Goal: Task Accomplishment & Management: Complete application form

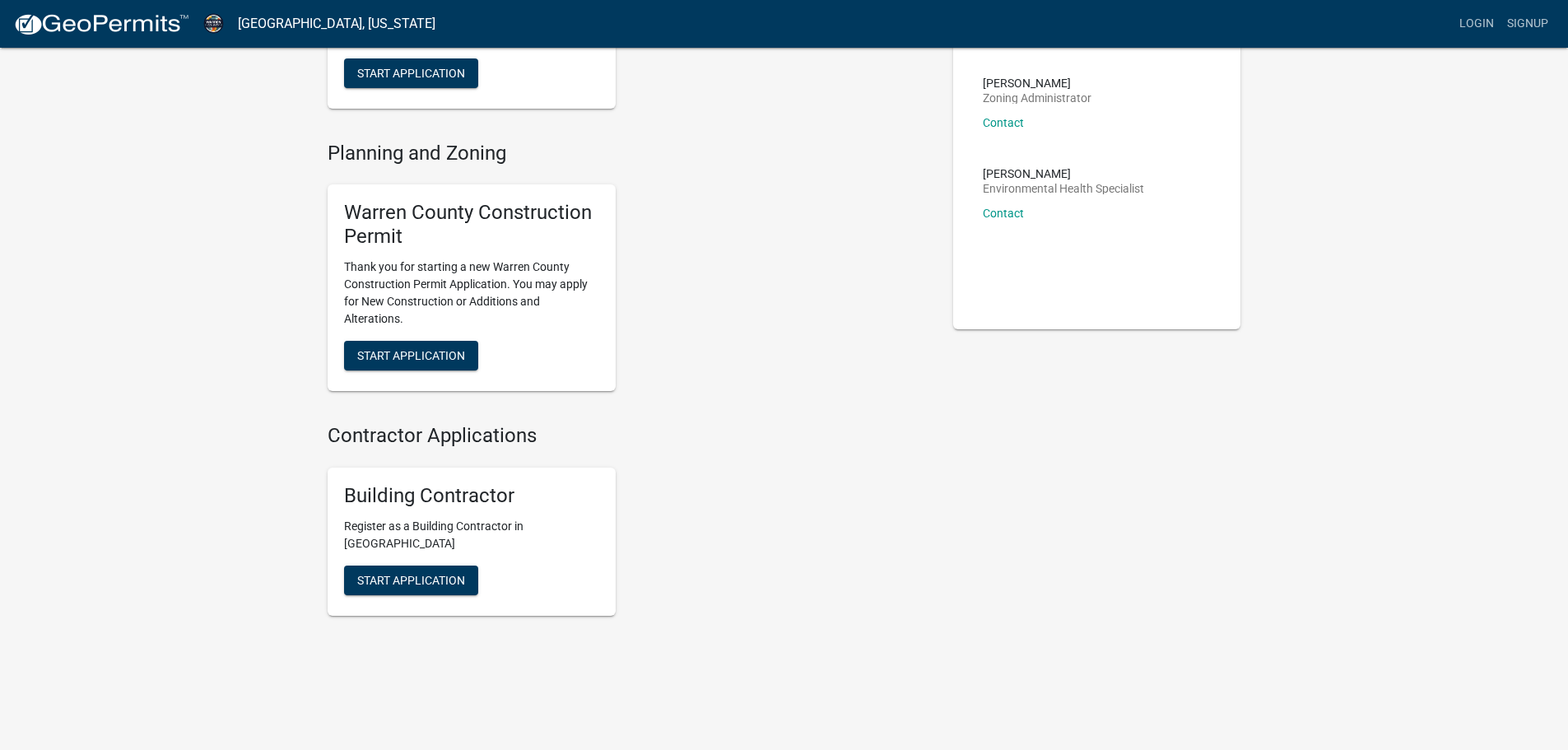
scroll to position [209, 0]
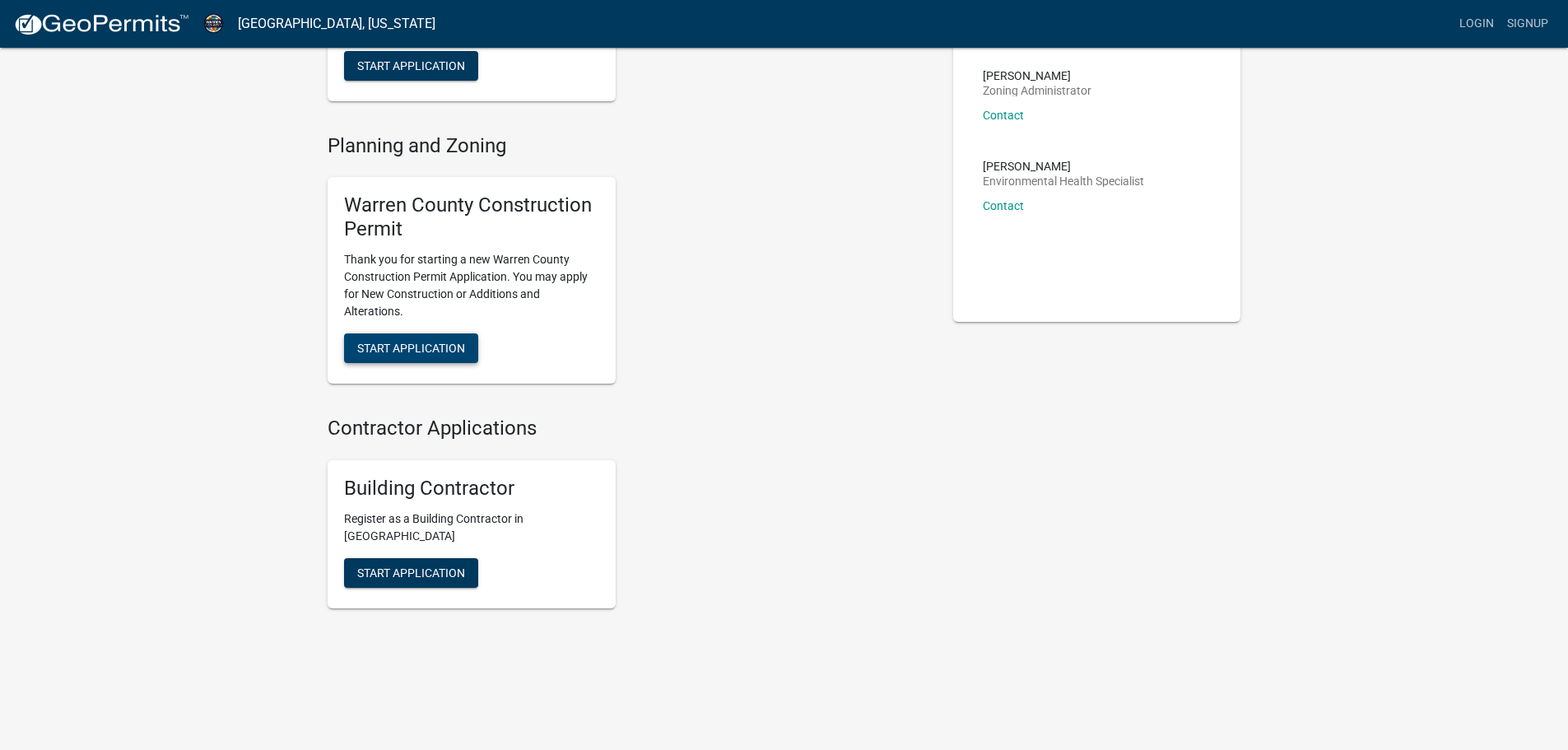
click at [415, 345] on span "Start Application" at bounding box center [411, 347] width 108 height 13
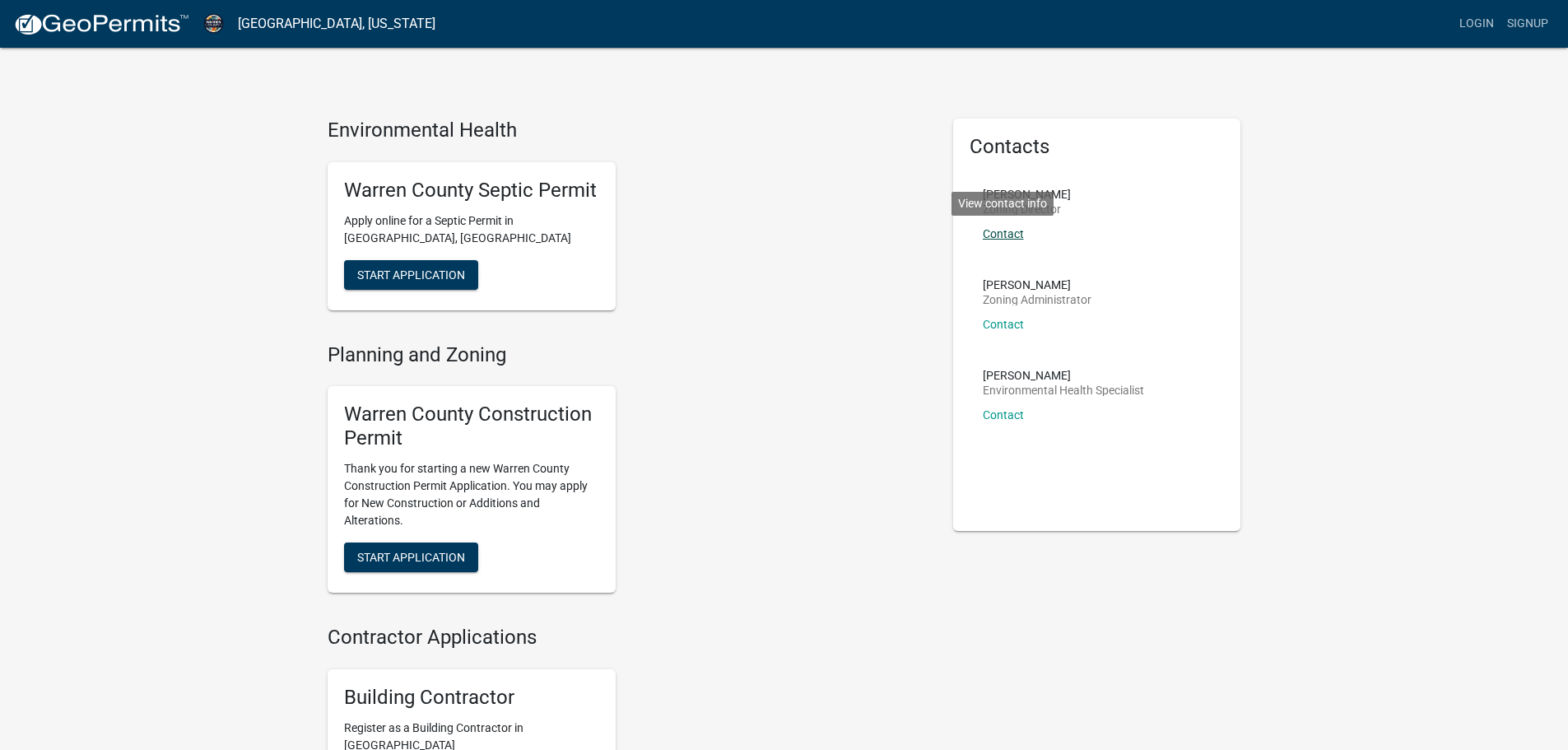
click at [1010, 239] on link "Contact" at bounding box center [1004, 234] width 42 height 13
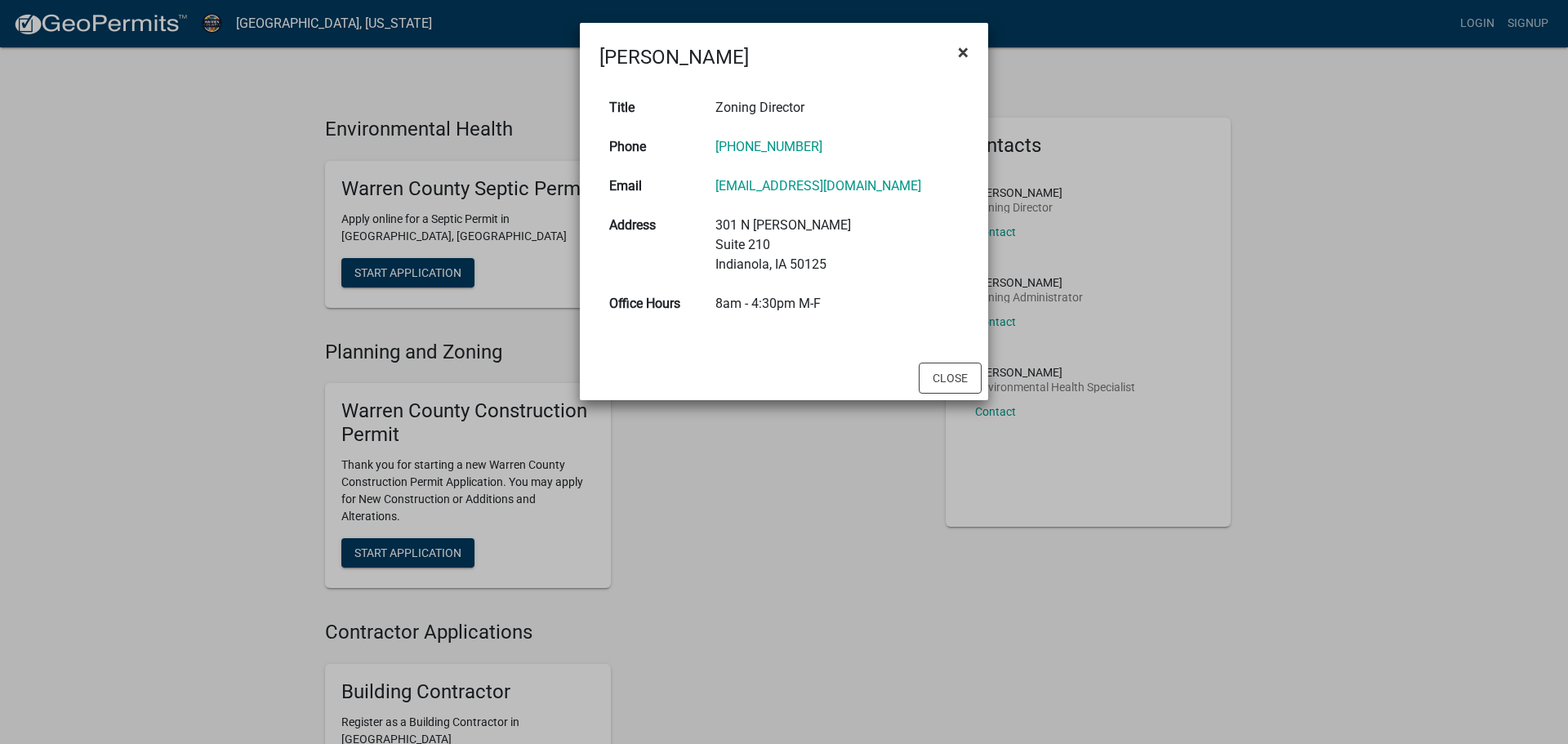
click at [960, 55] on span "×" at bounding box center [963, 52] width 10 height 23
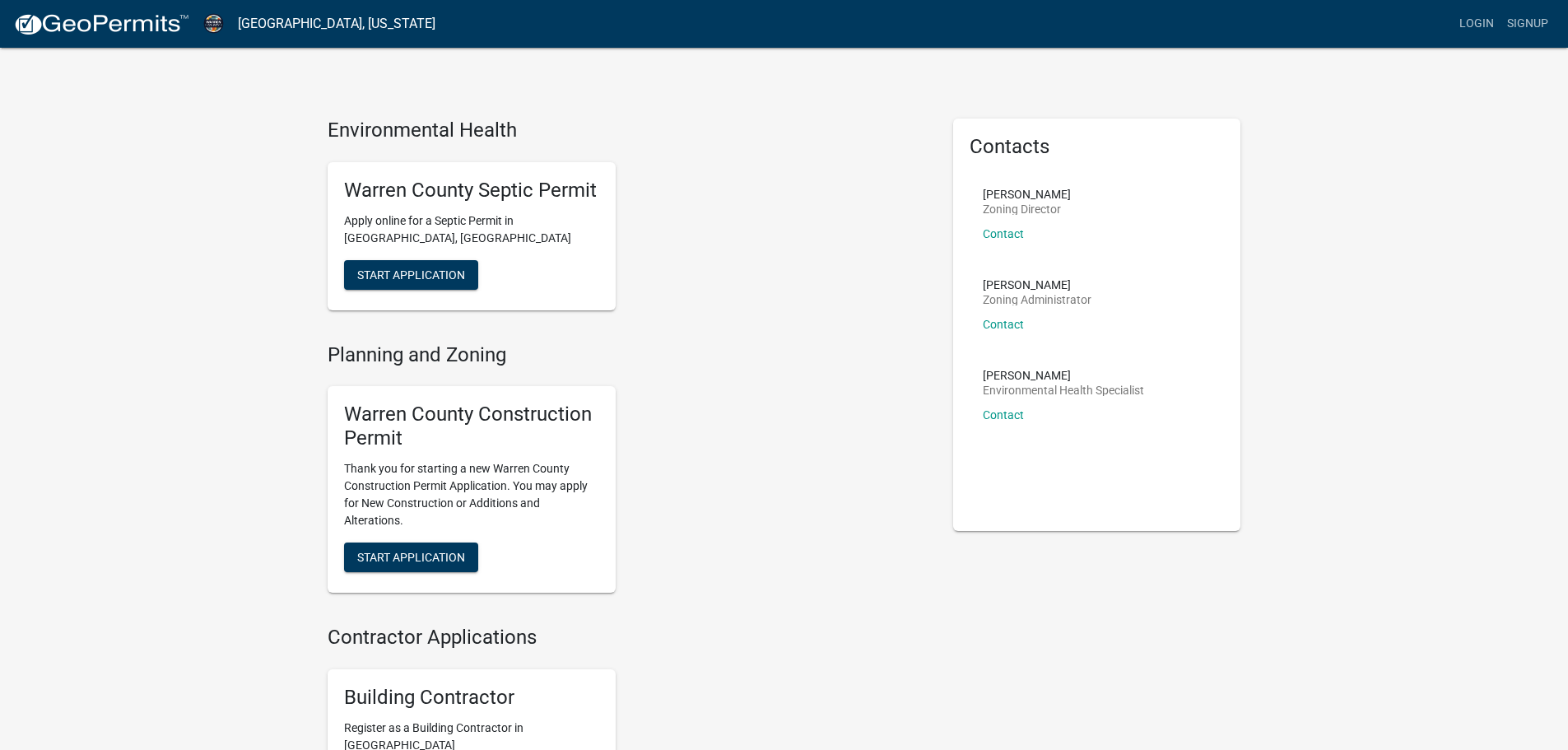
click at [849, 157] on div "Warren County Septic Permit Apply online for a Septic Permit in [GEOGRAPHIC_DAT…" at bounding box center [627, 236] width 626 height 175
click at [418, 550] on span "Start Application" at bounding box center [411, 556] width 108 height 13
